Goal: Information Seeking & Learning: Understand process/instructions

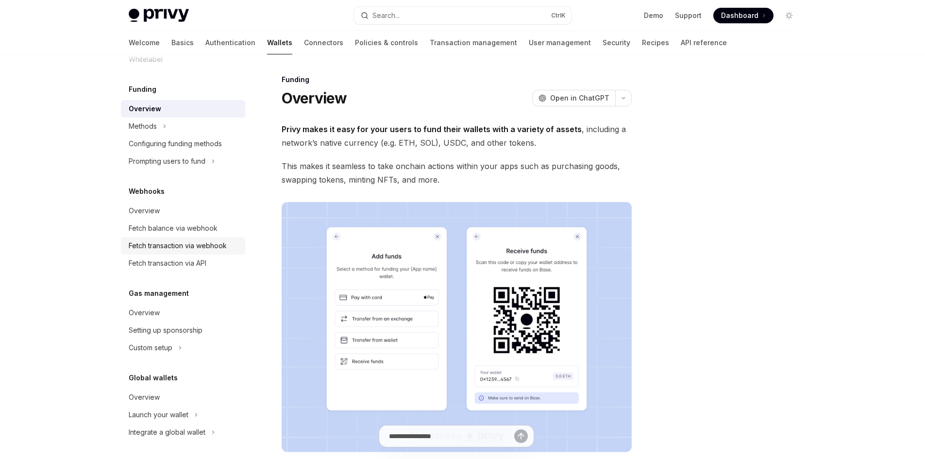
scroll to position [375, 0]
click at [168, 126] on button "Methods" at bounding box center [146, 124] width 50 height 17
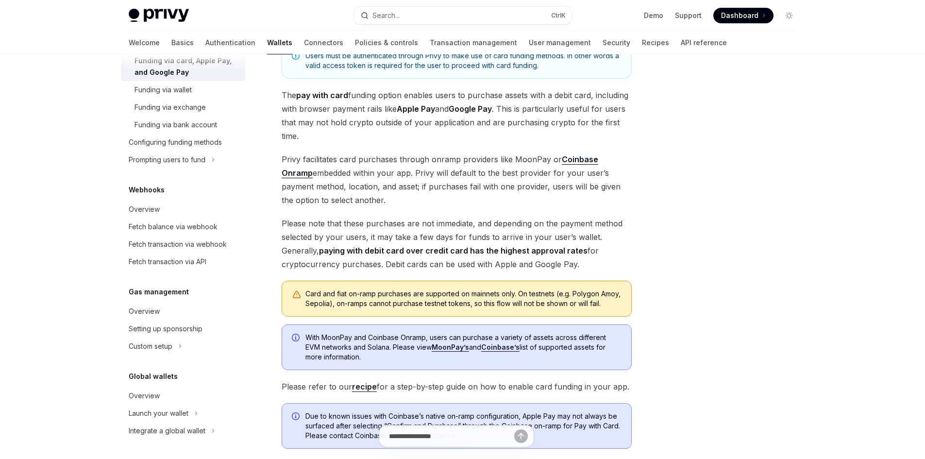
scroll to position [194, 0]
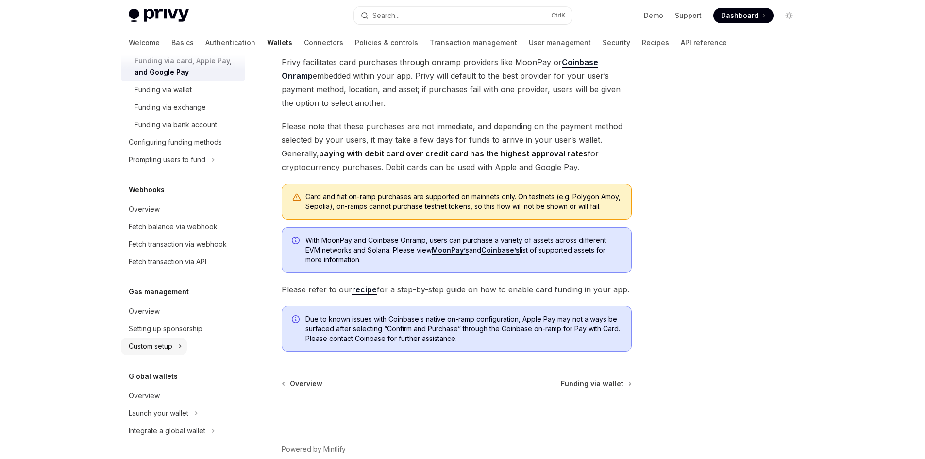
click at [167, 348] on div "Custom setup" at bounding box center [151, 346] width 44 height 12
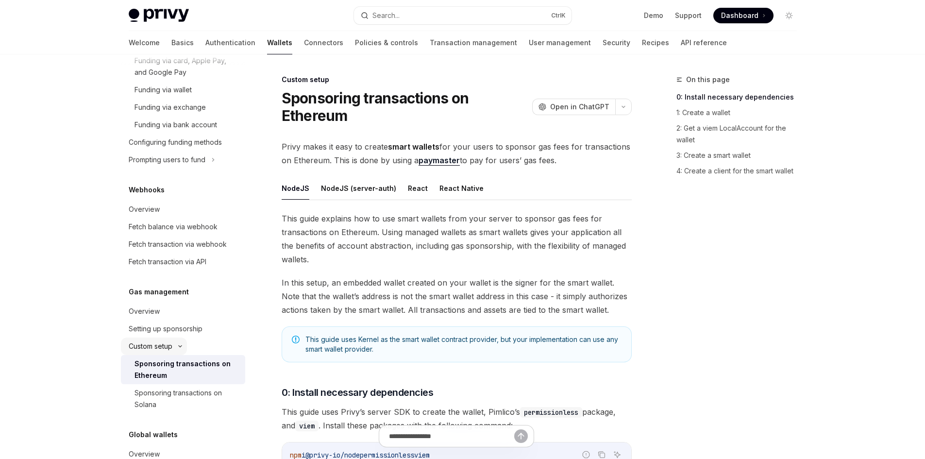
click at [168, 346] on div "Custom setup" at bounding box center [151, 346] width 44 height 12
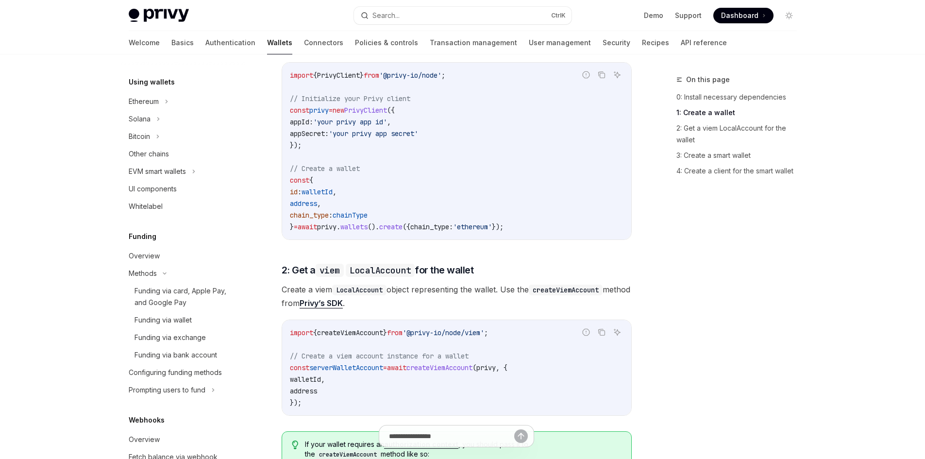
scroll to position [166, 0]
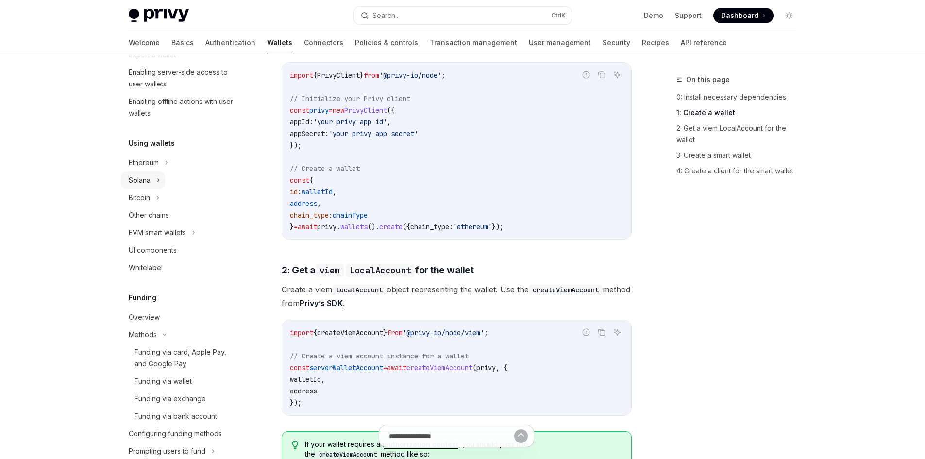
click at [151, 181] on button "Solana" at bounding box center [143, 179] width 44 height 17
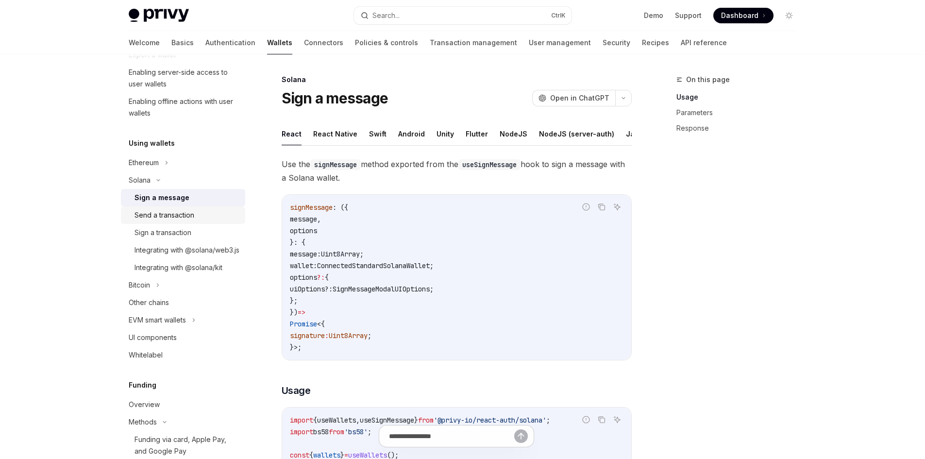
click at [187, 216] on div "Send a transaction" at bounding box center [165, 215] width 60 height 12
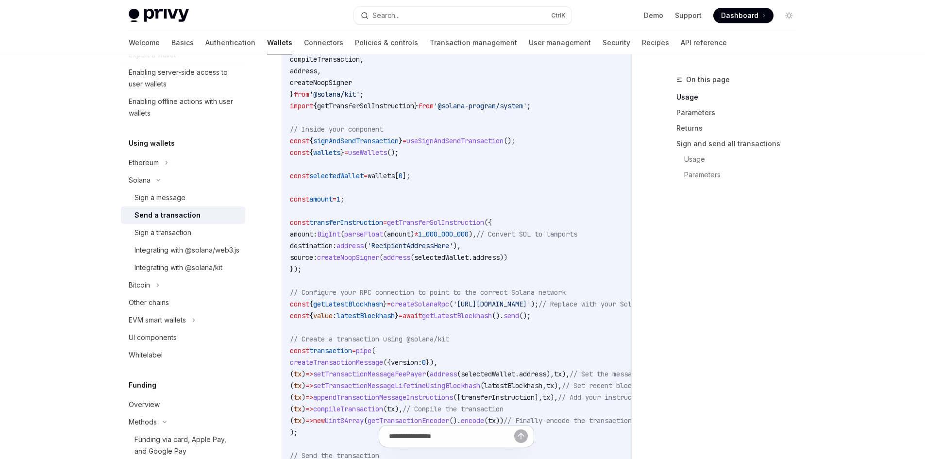
scroll to position [680, 0]
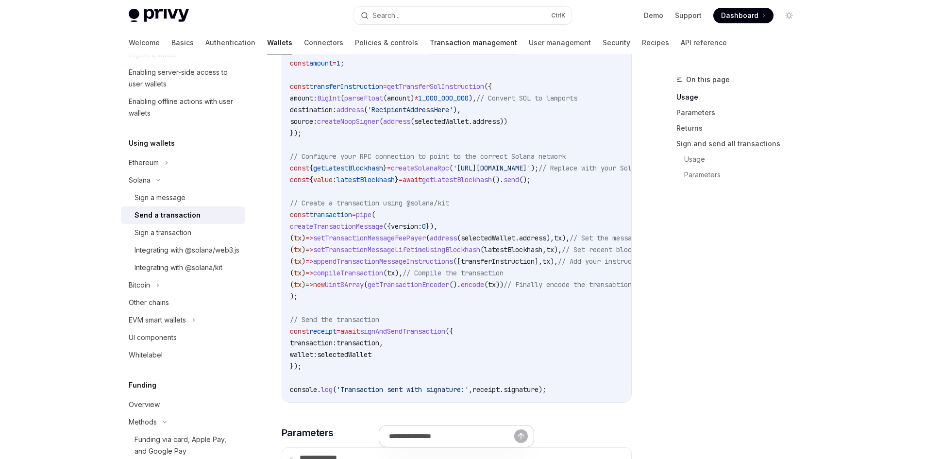
click at [452, 40] on link "Transaction management" at bounding box center [473, 42] width 87 height 23
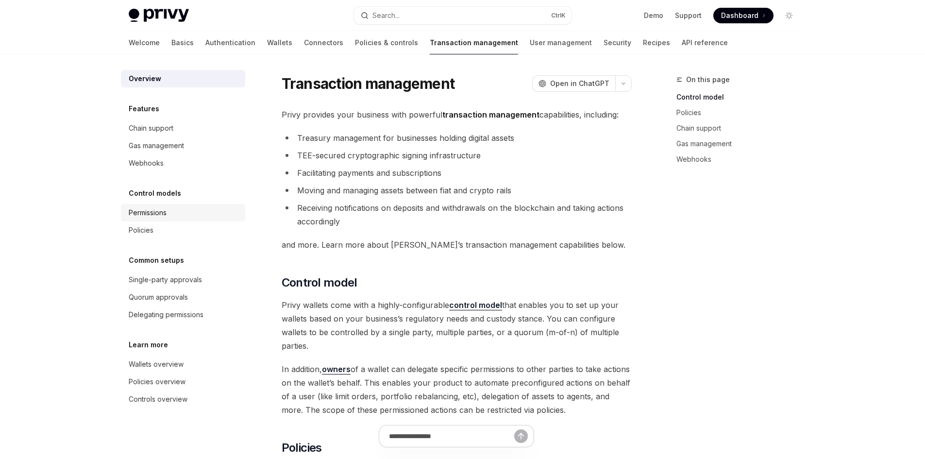
click at [144, 215] on div "Permissions" at bounding box center [148, 213] width 38 height 12
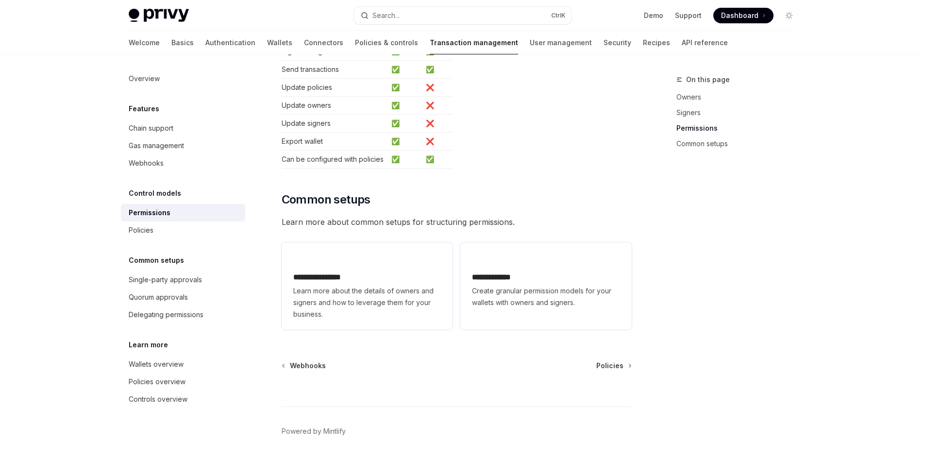
scroll to position [634, 0]
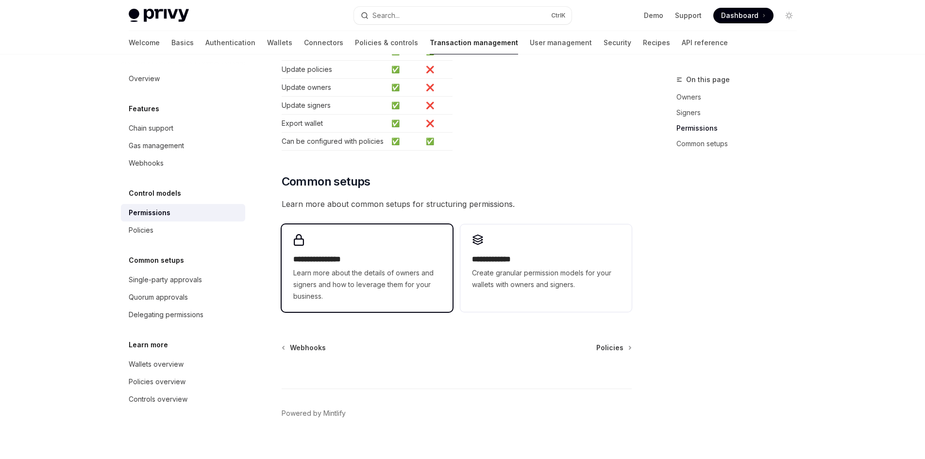
click at [357, 224] on div "**********" at bounding box center [367, 267] width 171 height 87
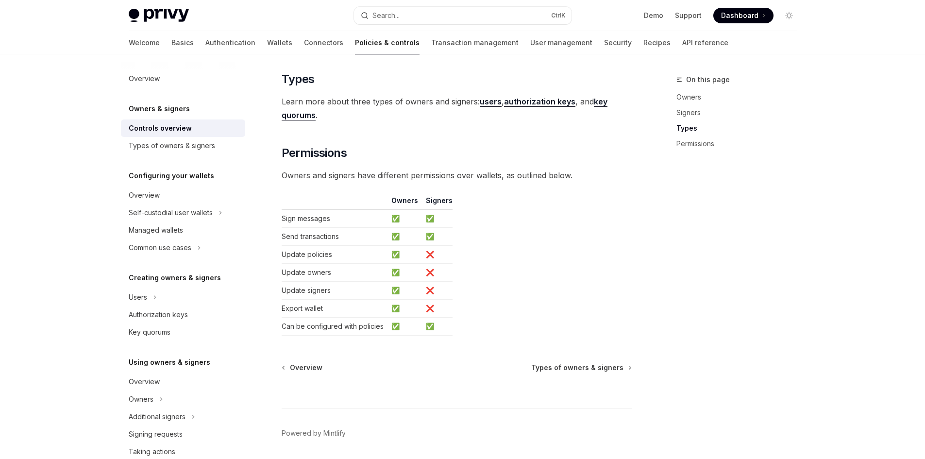
scroll to position [733, 0]
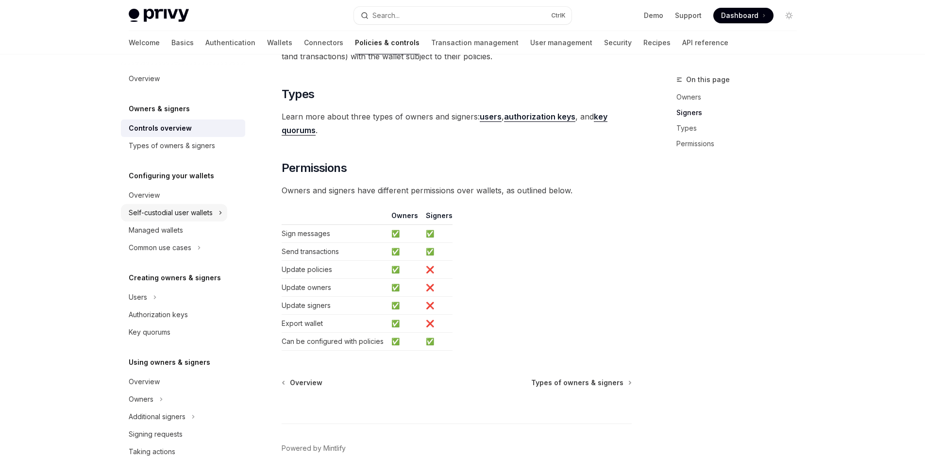
click at [182, 219] on button "Self-custodial user wallets" at bounding box center [174, 212] width 106 height 17
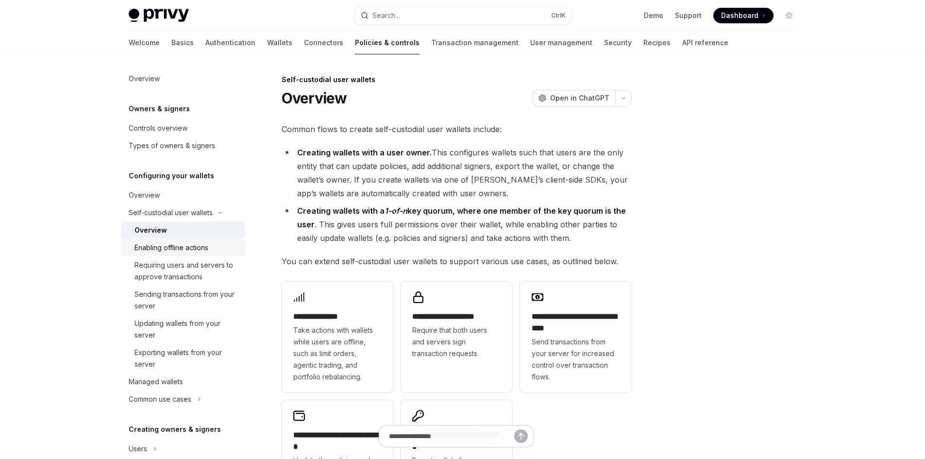
click at [182, 251] on div "Enabling offline actions" at bounding box center [172, 248] width 74 height 12
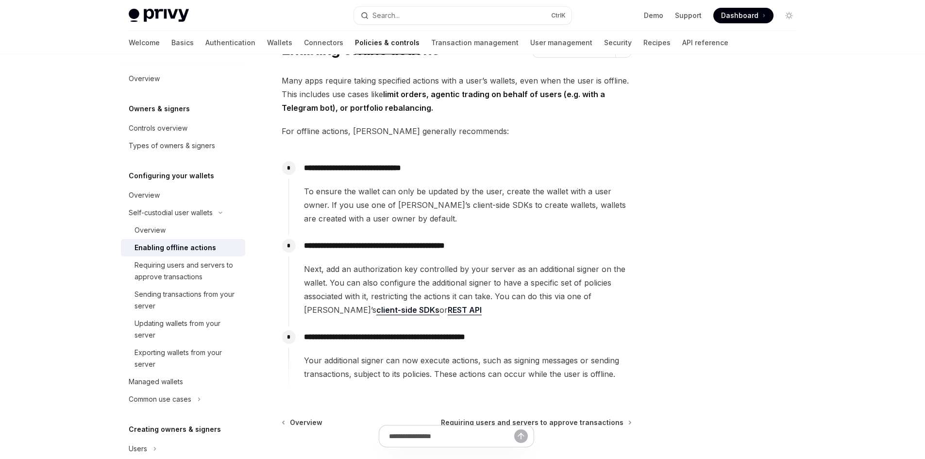
scroll to position [97, 0]
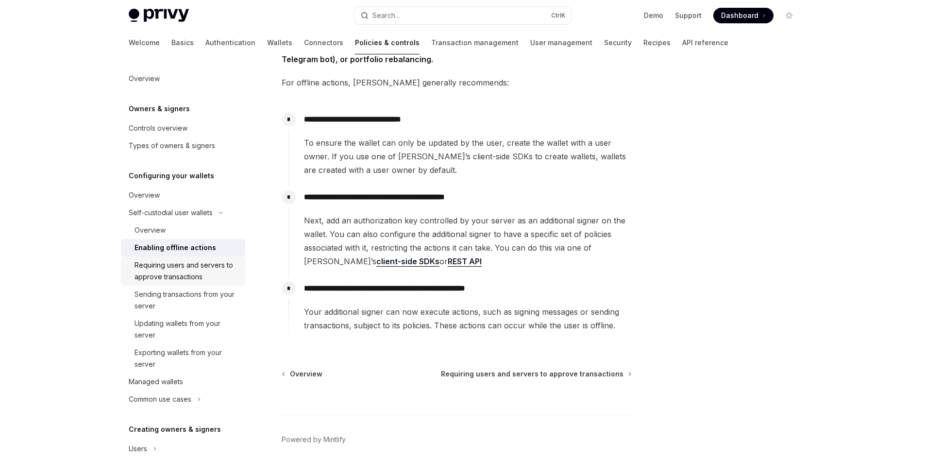
click at [207, 280] on div "Requiring users and servers to approve transactions" at bounding box center [187, 270] width 105 height 23
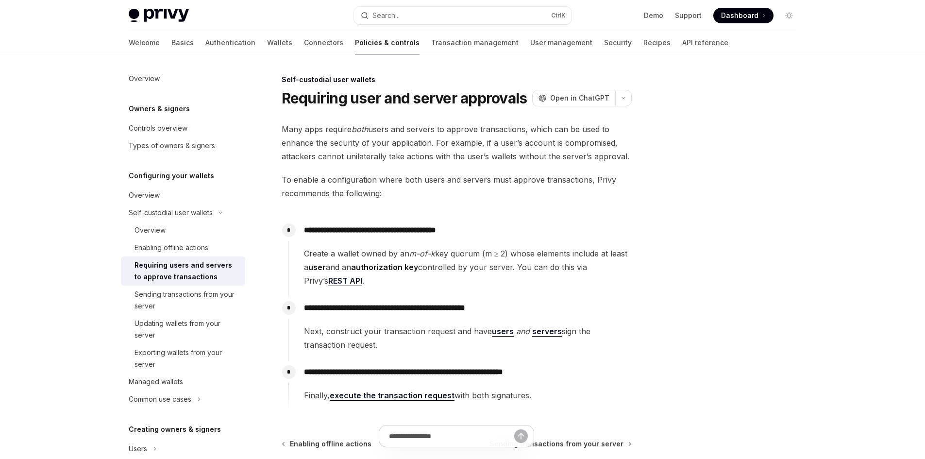
click at [98, 266] on div "**********" at bounding box center [366, 321] width 536 height 495
click at [128, 301] on link "Sending transactions from your server" at bounding box center [183, 300] width 124 height 29
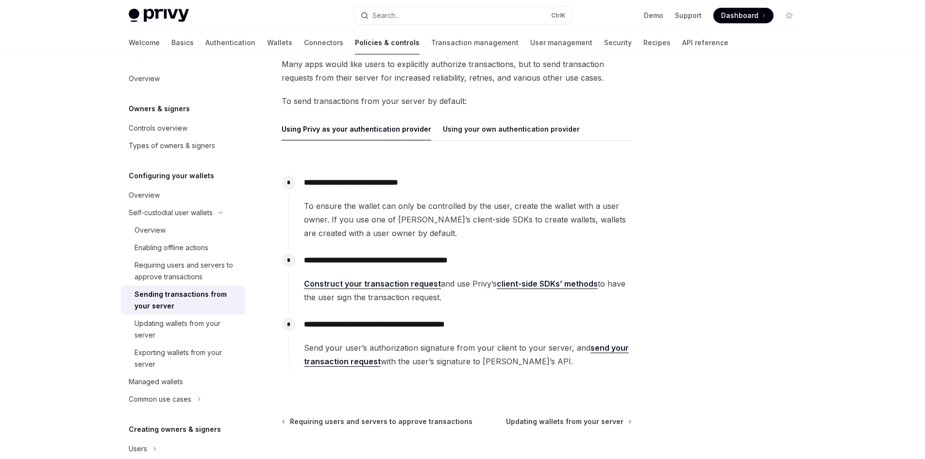
scroll to position [73, 0]
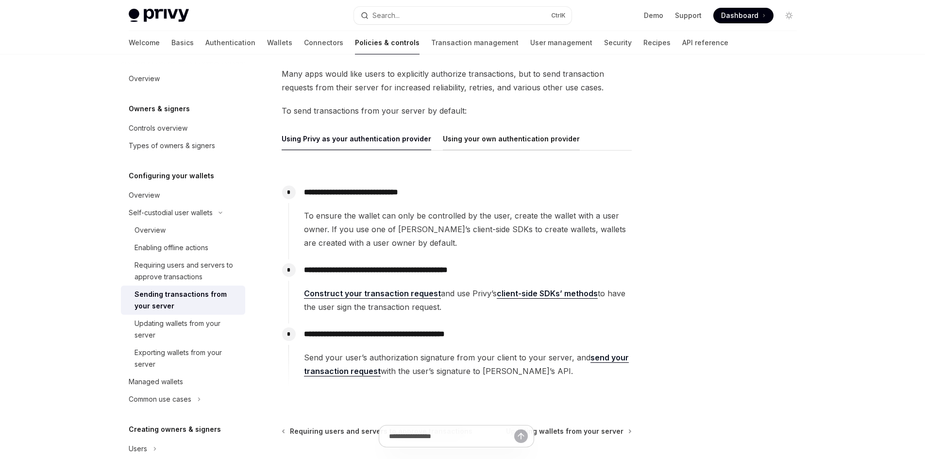
click at [517, 140] on button "Using your own authentication provider" at bounding box center [511, 138] width 137 height 23
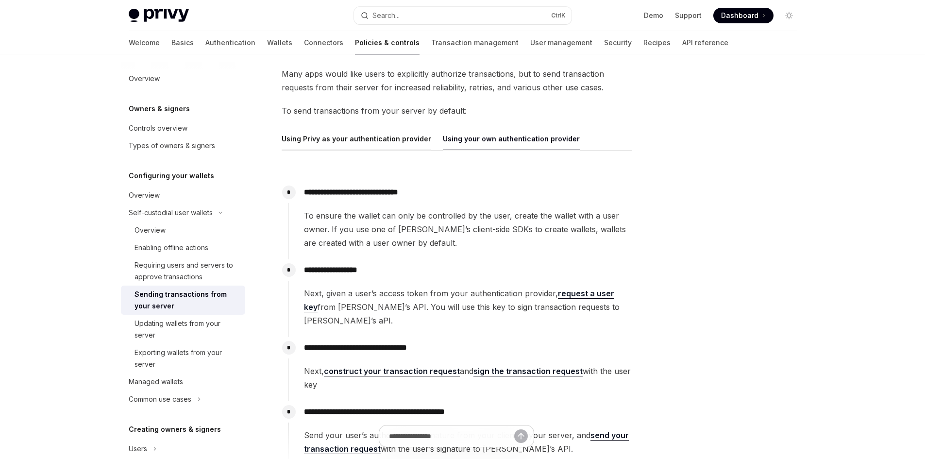
click at [323, 143] on button "Using Privy as your authentication provider" at bounding box center [357, 138] width 150 height 23
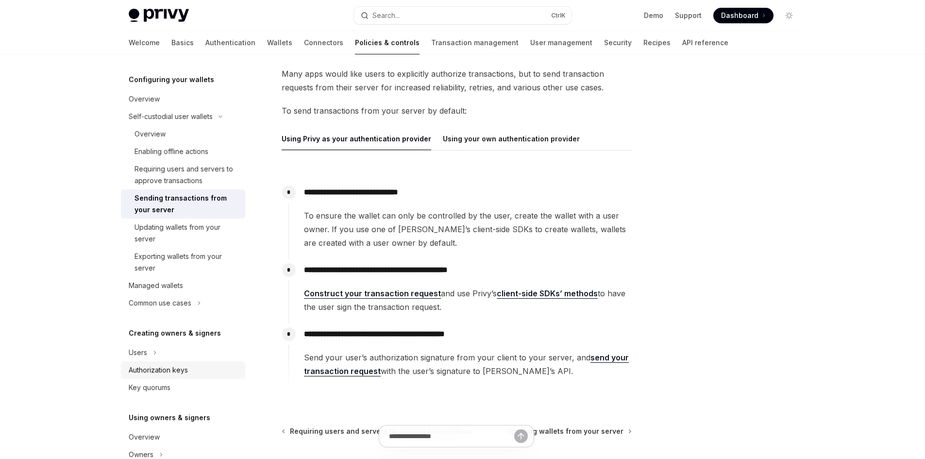
scroll to position [97, 0]
click at [185, 388] on div "Key quorums" at bounding box center [184, 387] width 111 height 12
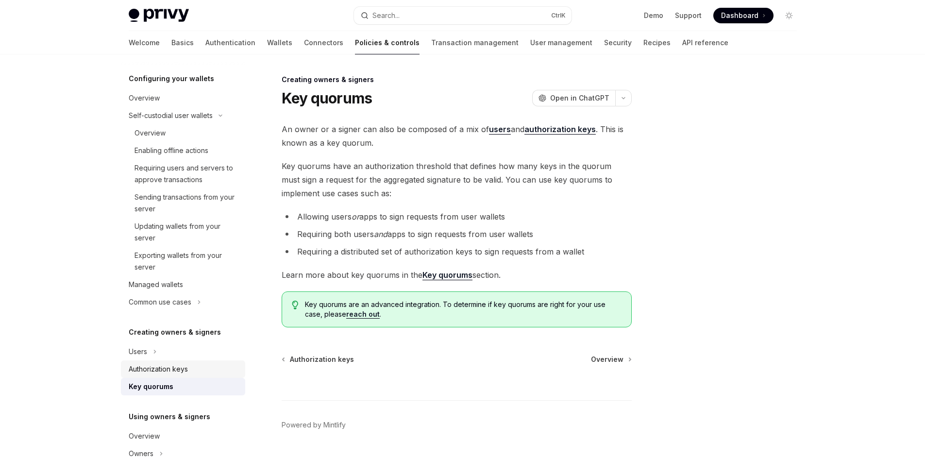
click at [188, 360] on link "Authorization keys" at bounding box center [183, 368] width 124 height 17
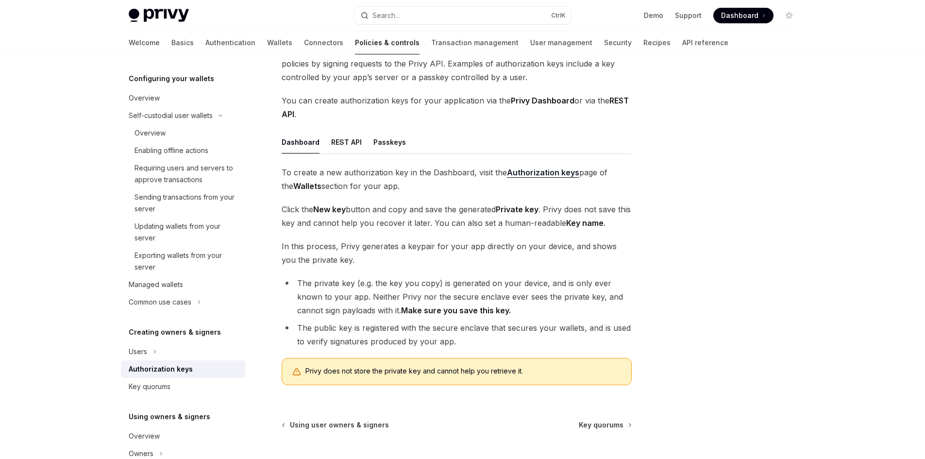
scroll to position [146, 0]
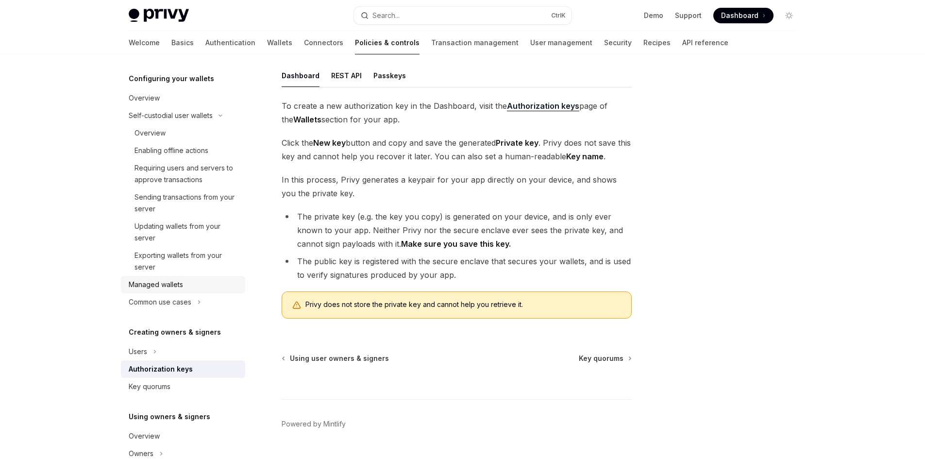
click at [163, 290] on link "Managed wallets" at bounding box center [183, 284] width 124 height 17
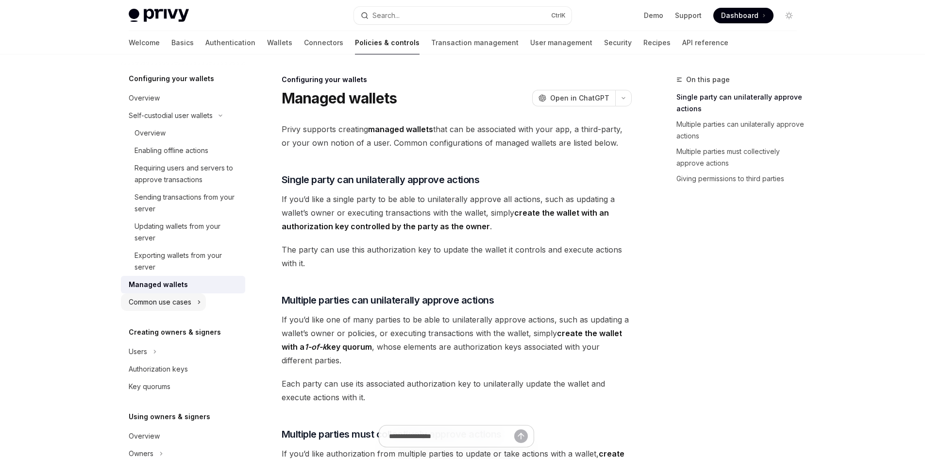
click at [176, 302] on div "Common use cases" at bounding box center [160, 302] width 63 height 12
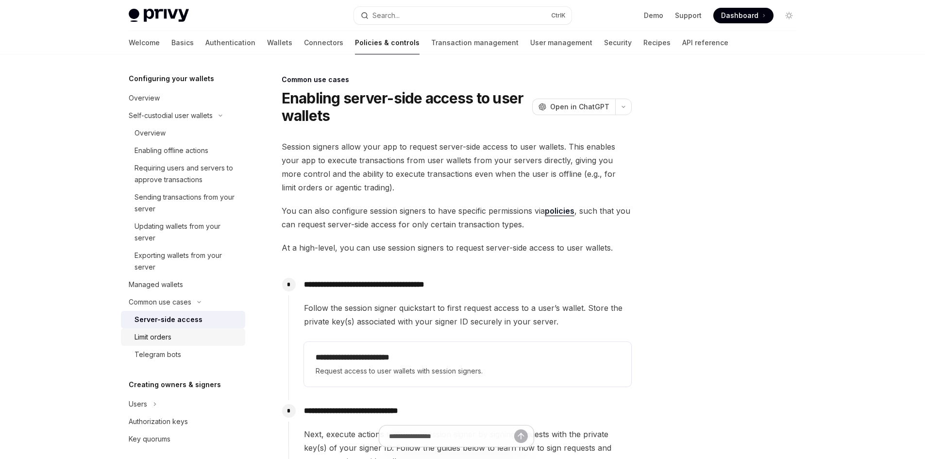
click at [174, 334] on div "Limit orders" at bounding box center [187, 337] width 105 height 12
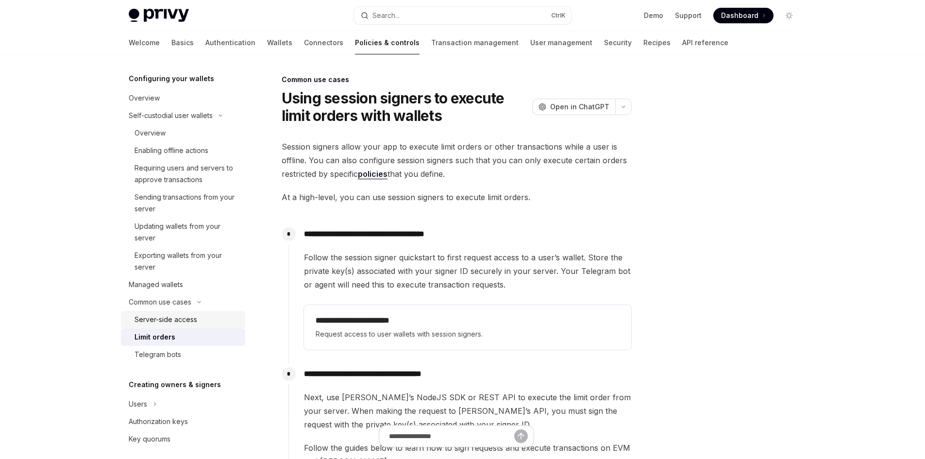
click at [169, 328] on link "Server-side access" at bounding box center [183, 319] width 124 height 17
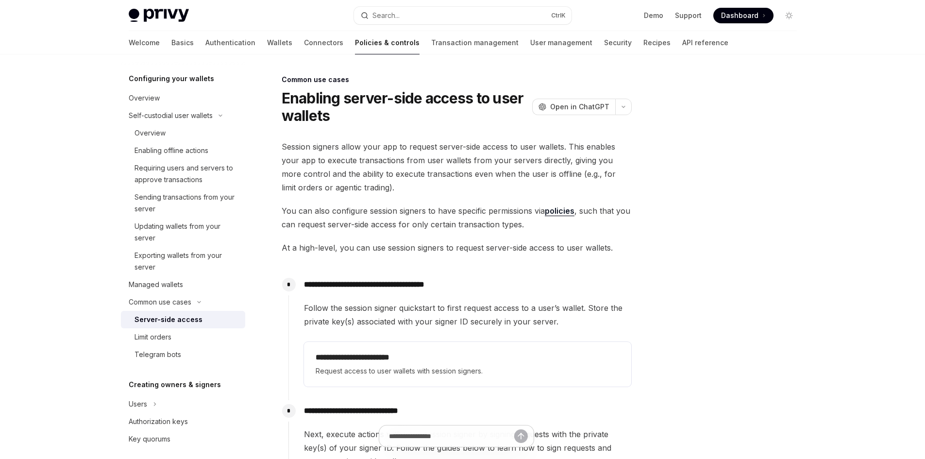
type textarea "*"
